Goal: Task Accomplishment & Management: Use online tool/utility

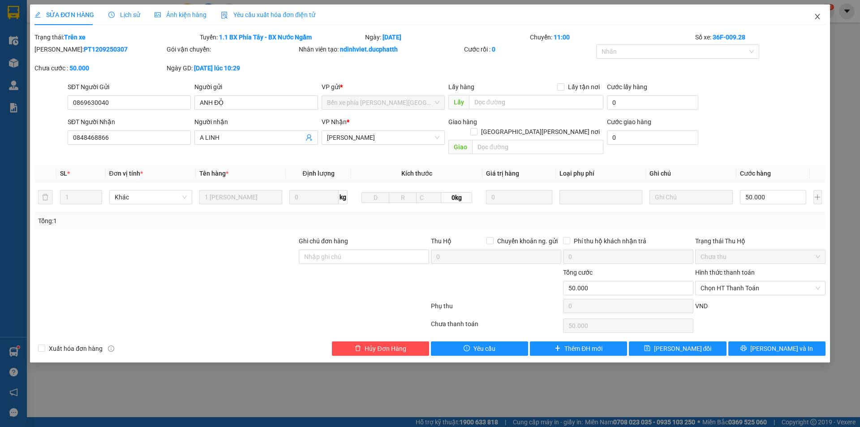
click at [815, 14] on icon "close" at bounding box center [816, 16] width 7 height 7
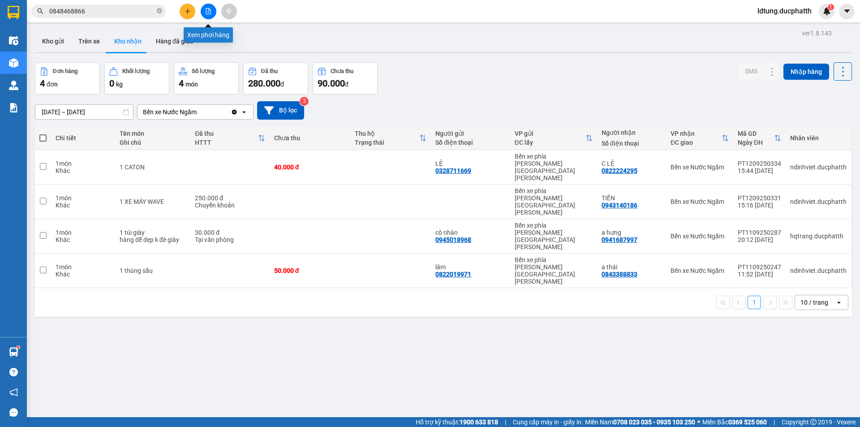
click at [209, 13] on icon "file-add" at bounding box center [208, 11] width 6 height 6
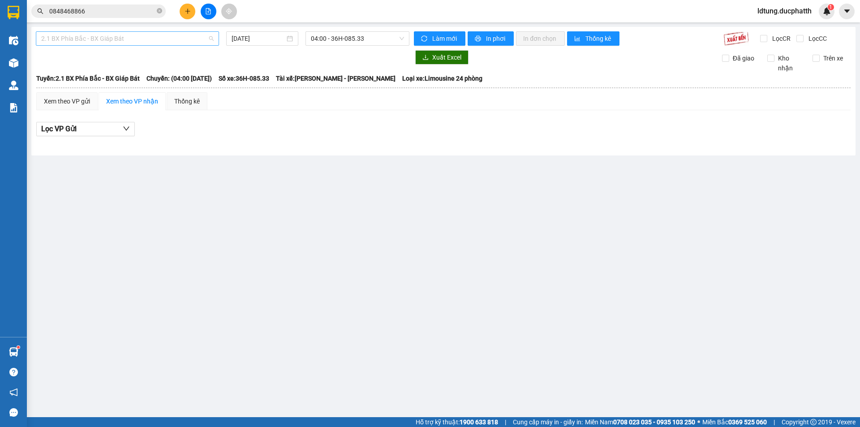
click at [126, 42] on span "2.1 BX Phía Bắc - BX Giáp Bát" at bounding box center [127, 38] width 172 height 13
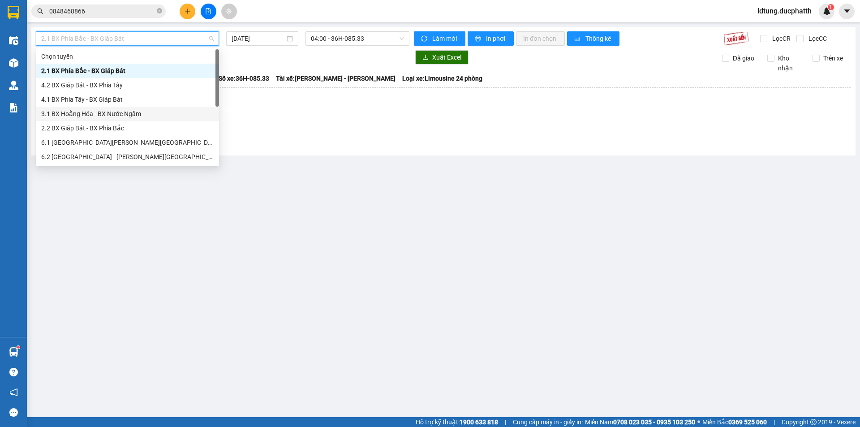
scroll to position [72, 0]
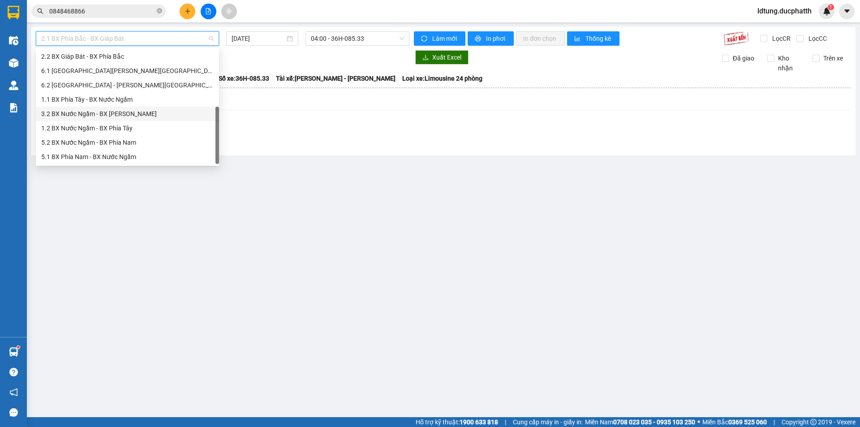
click at [138, 117] on div "3.2 BX Nước Ngầm - BX [PERSON_NAME]" at bounding box center [127, 114] width 172 height 10
type input "[DATE]"
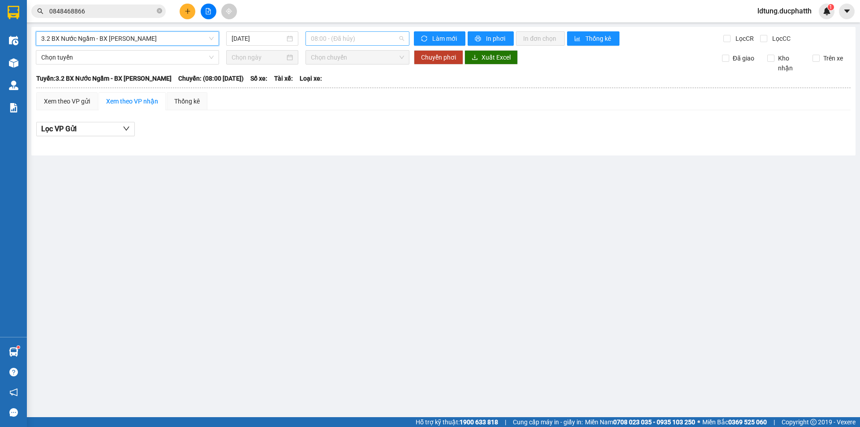
click at [356, 36] on span "08:00 - (Đã hủy)" at bounding box center [357, 38] width 93 height 13
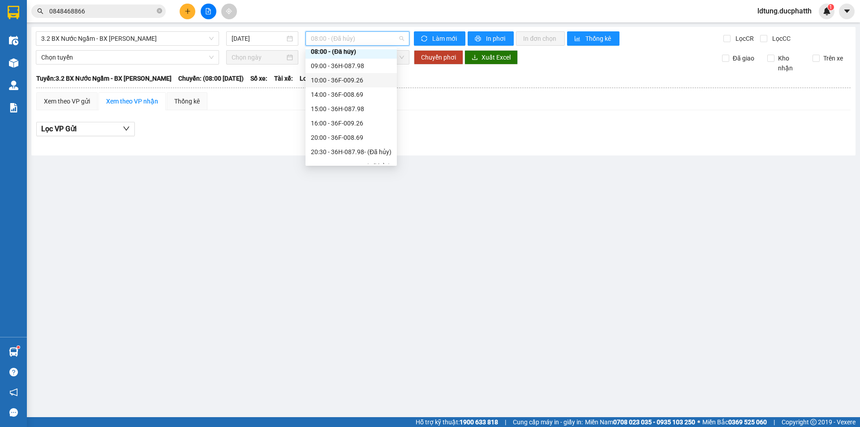
scroll to position [29, 0]
click at [338, 125] on div "20:00 - 36F-008.69" at bounding box center [351, 128] width 81 height 10
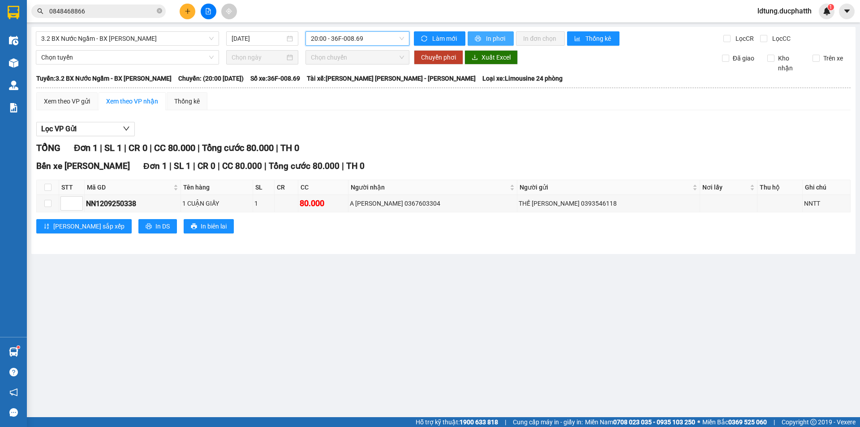
click at [494, 35] on span "In phơi" at bounding box center [496, 39] width 21 height 10
click at [253, 210] on td "1 CUẬN GIẤY" at bounding box center [217, 203] width 72 height 17
click at [497, 207] on div "A [PERSON_NAME] 0367603304" at bounding box center [433, 203] width 166 height 10
